Goal: Book appointment/travel/reservation

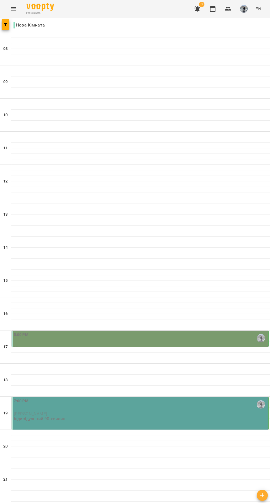
click at [156, 415] on p "[PERSON_NAME]" at bounding box center [141, 413] width 254 height 5
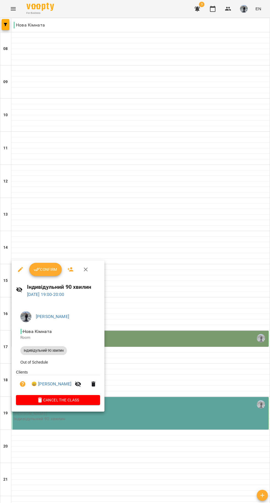
click at [53, 268] on span "Confirm" at bounding box center [46, 269] width 24 height 7
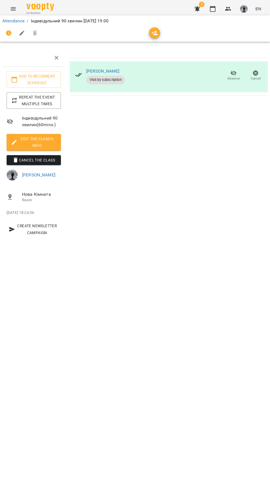
click at [213, 9] on icon "button" at bounding box center [213, 9] width 7 height 7
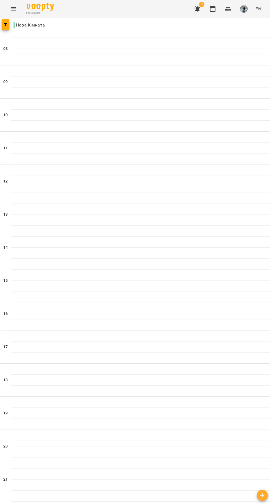
type input "**********"
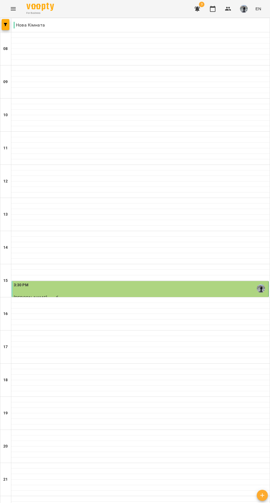
click at [182, 284] on div "3:30 PM" at bounding box center [141, 288] width 254 height 13
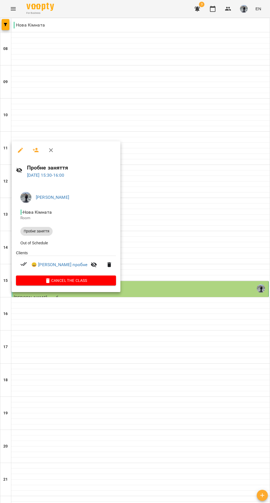
click at [198, 101] on div at bounding box center [135, 251] width 270 height 503
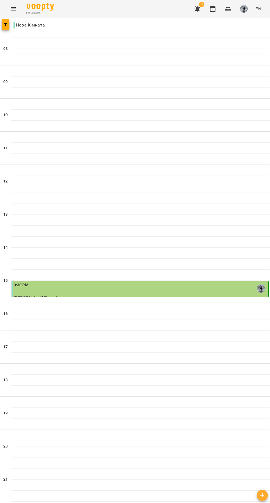
click at [198, 9] on icon "button" at bounding box center [198, 8] width 6 height 5
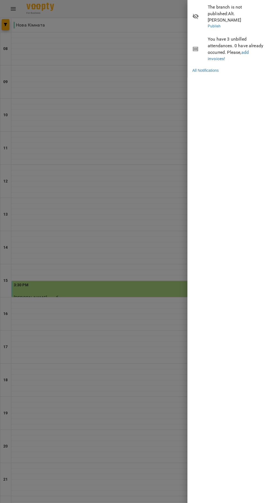
click at [149, 84] on div at bounding box center [135, 251] width 270 height 503
